Goal: Task Accomplishment & Management: Manage account settings

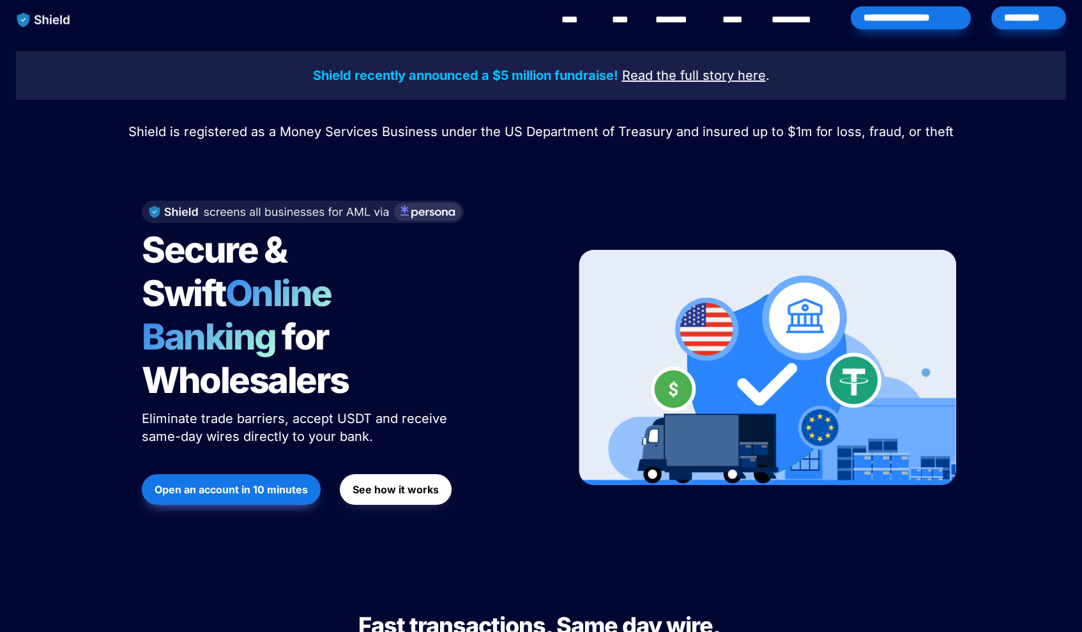
click at [1013, 22] on div "*********" at bounding box center [1029, 17] width 75 height 23
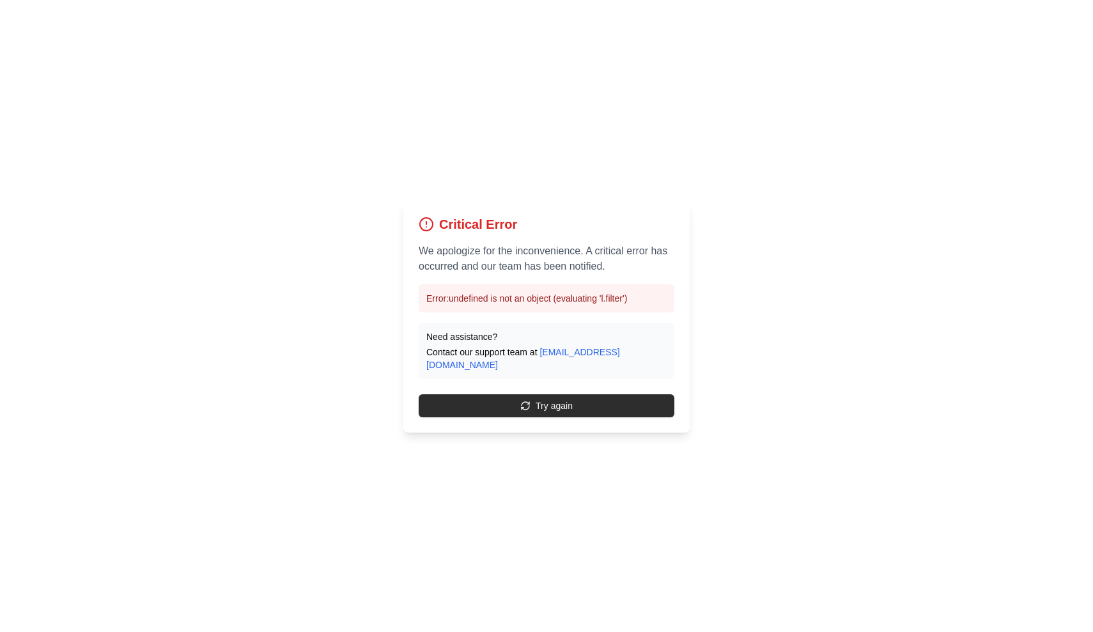
click at [563, 406] on button "Try again" at bounding box center [547, 405] width 256 height 23
